Goal: Information Seeking & Learning: Find specific page/section

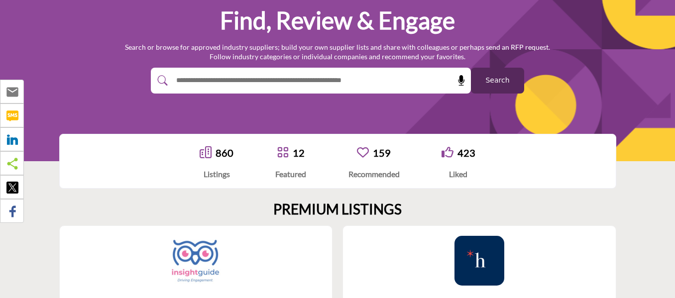
scroll to position [100, 0]
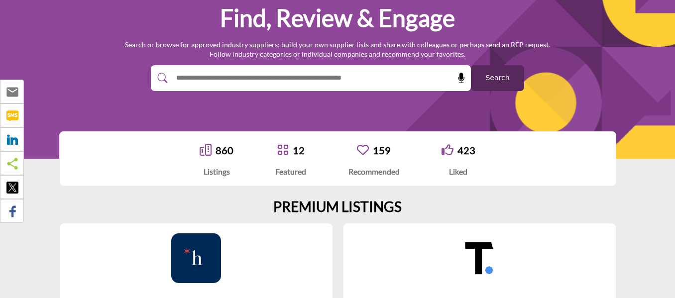
click at [344, 80] on input "text" at bounding box center [289, 78] width 237 height 15
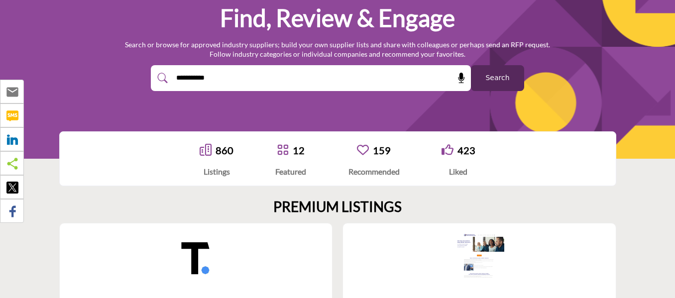
type input "**********"
click at [471, 65] on button "Search" at bounding box center [497, 78] width 53 height 26
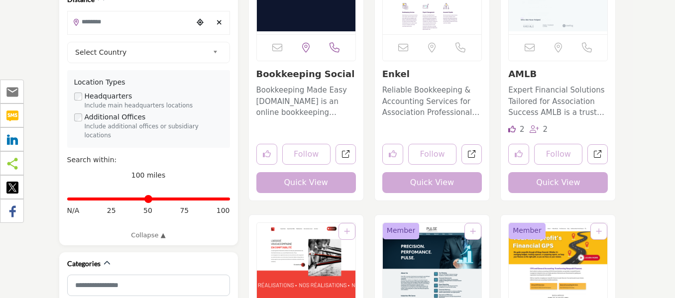
scroll to position [299, 0]
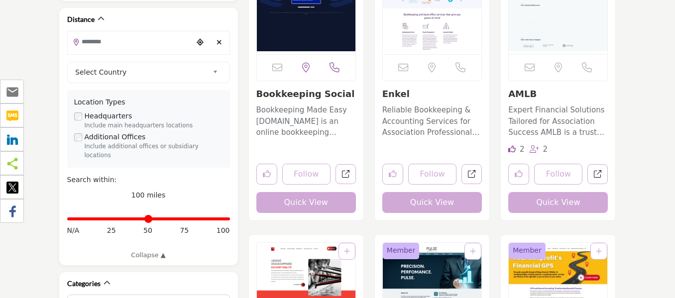
click at [412, 112] on p "Reliable Bookkeeping & Accounting Services for Association Professionals in Can…" at bounding box center [432, 121] width 100 height 34
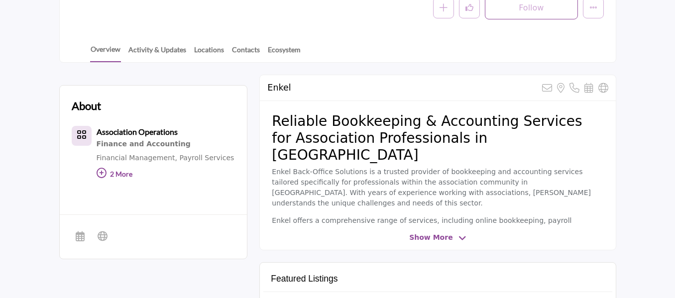
scroll to position [200, 0]
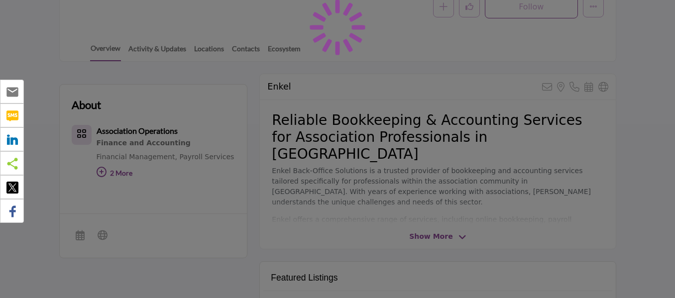
click at [435, 190] on div at bounding box center [337, 149] width 675 height 298
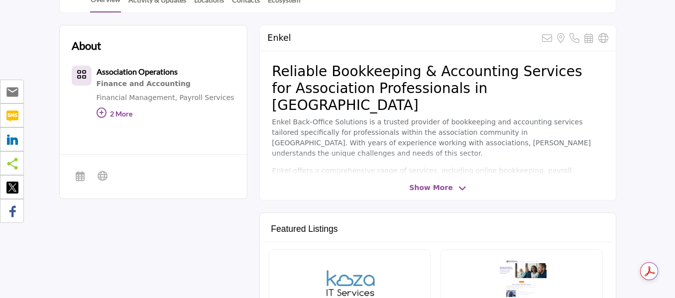
click at [458, 189] on icon at bounding box center [462, 188] width 8 height 9
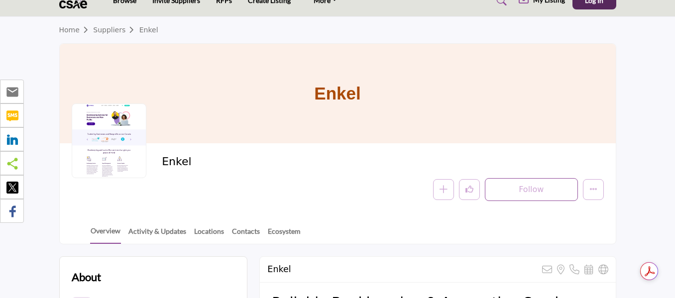
scroll to position [0, 0]
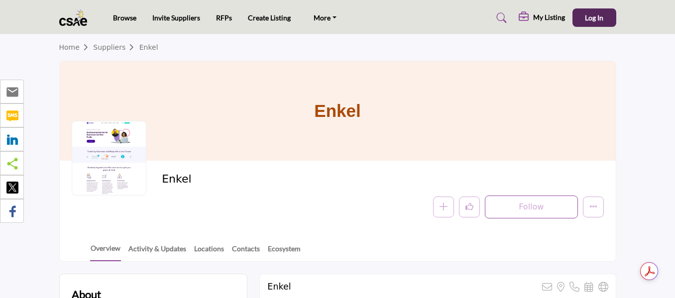
click at [67, 52] on span "Home Suppliers Enkel" at bounding box center [108, 47] width 99 height 10
click at [69, 46] on link "Home" at bounding box center [76, 47] width 34 height 8
click at [220, 19] on link "RFPs" at bounding box center [224, 17] width 16 height 8
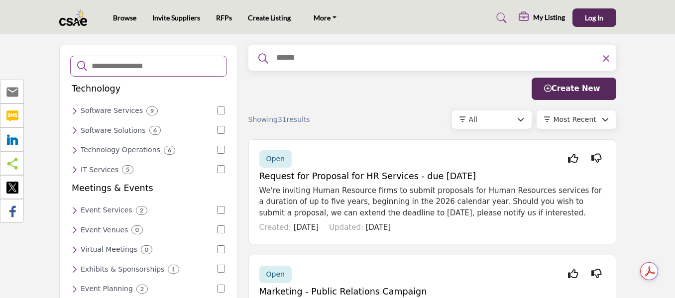
click at [490, 120] on div "All" at bounding box center [493, 119] width 48 height 10
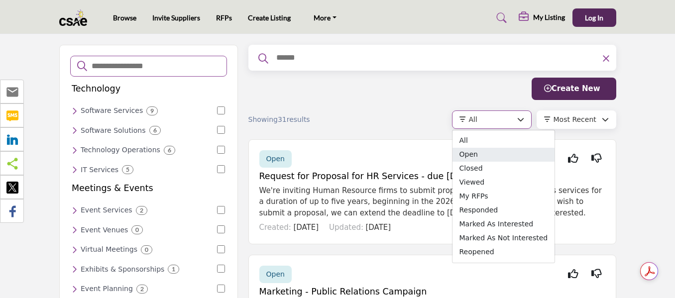
click at [471, 156] on span "Open" at bounding box center [503, 155] width 102 height 14
